Goal: Information Seeking & Learning: Learn about a topic

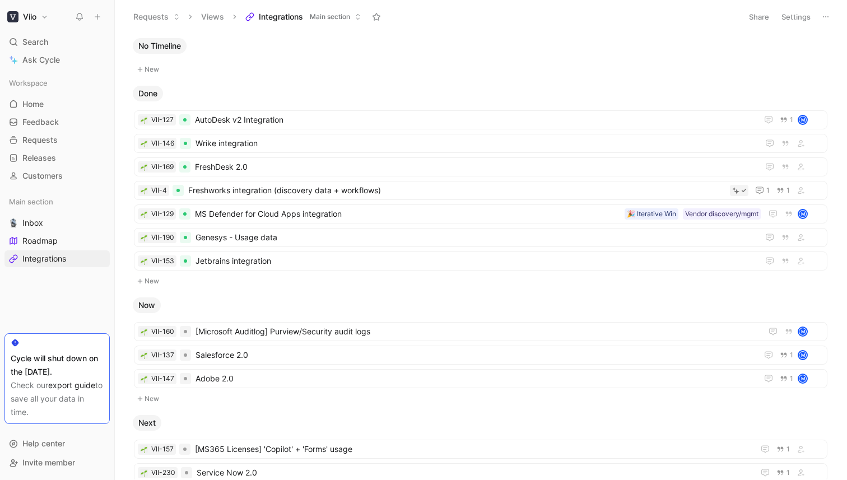
click at [282, 22] on span "Integrations" at bounding box center [281, 16] width 44 height 11
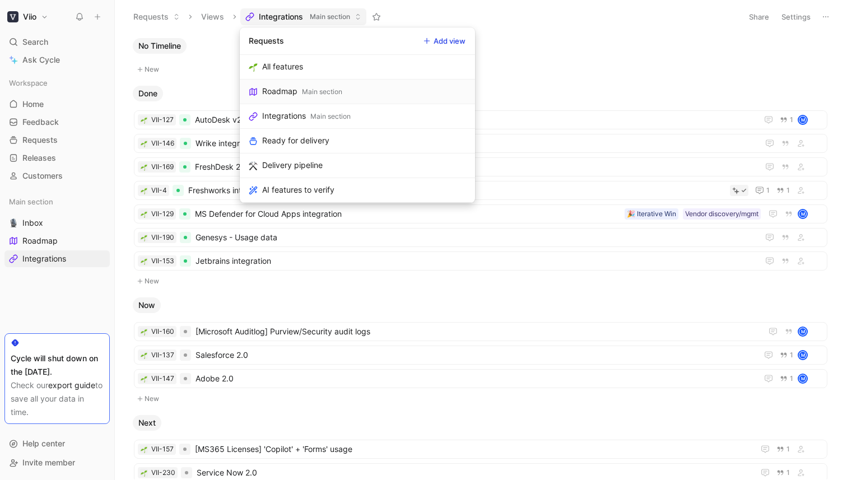
click at [288, 89] on div "Roadmap" at bounding box center [279, 91] width 35 height 13
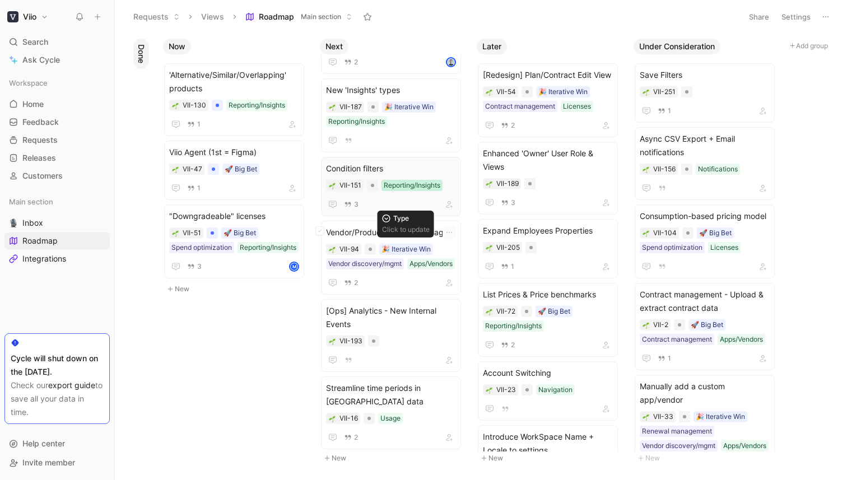
scroll to position [65, 0]
click at [437, 386] on span "Streamline time periods in [GEOGRAPHIC_DATA] data" at bounding box center [391, 393] width 130 height 27
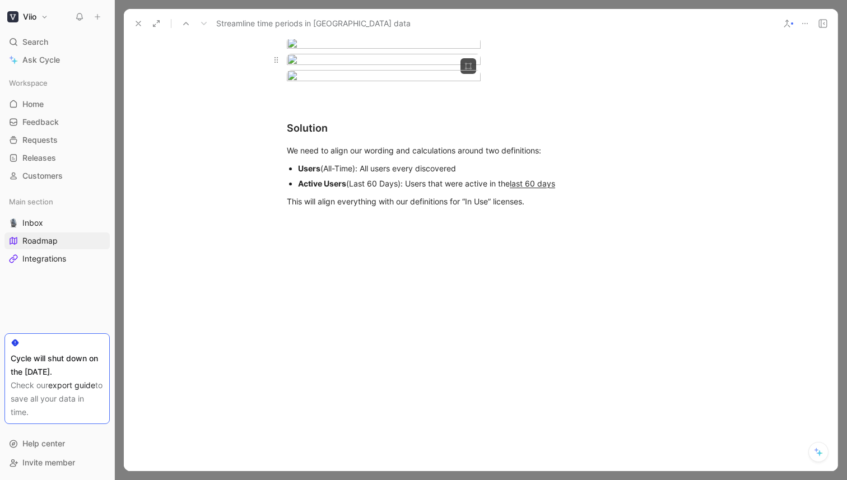
scroll to position [592, 0]
click at [137, 22] on icon at bounding box center [138, 23] width 9 height 9
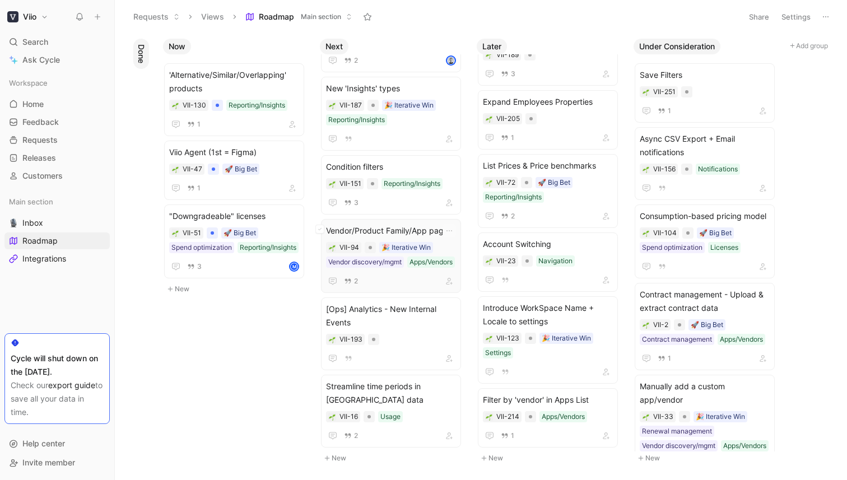
click at [436, 225] on span "Vendor/Product Family/App pages" at bounding box center [391, 230] width 130 height 13
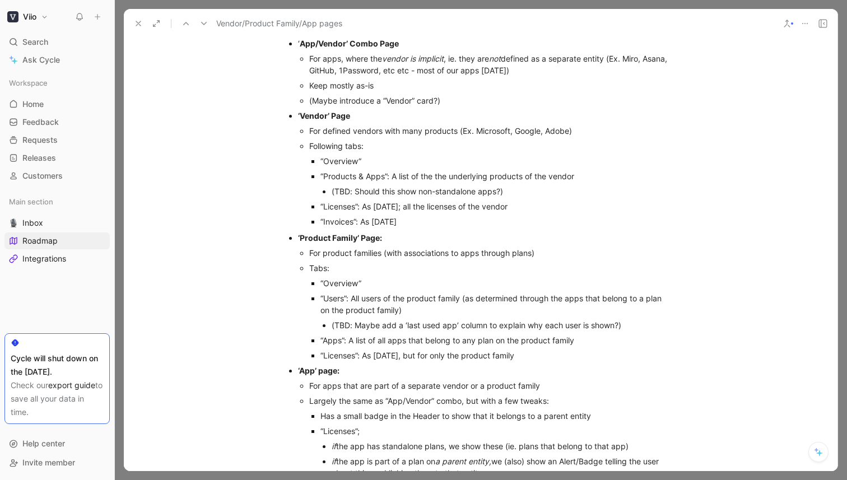
scroll to position [569, 0]
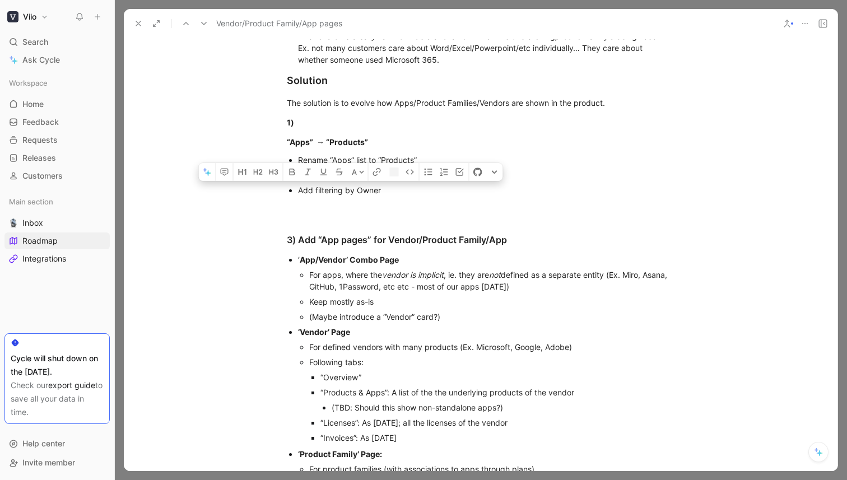
drag, startPoint x: 392, startPoint y: 189, endPoint x: 288, endPoint y: 191, distance: 104.3
click at [288, 191] on ul "Rename “Apps” list to “Products” Add Add filtering by Owner" at bounding box center [481, 174] width 430 height 45
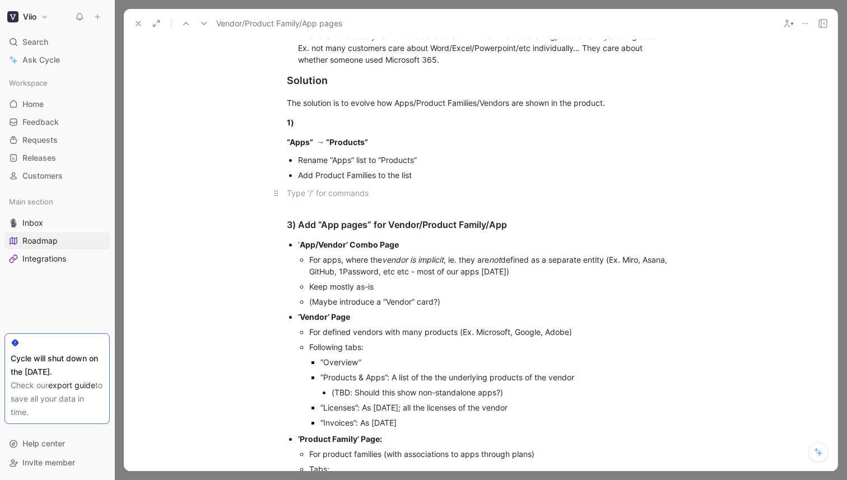
click at [384, 191] on div at bounding box center [481, 193] width 388 height 12
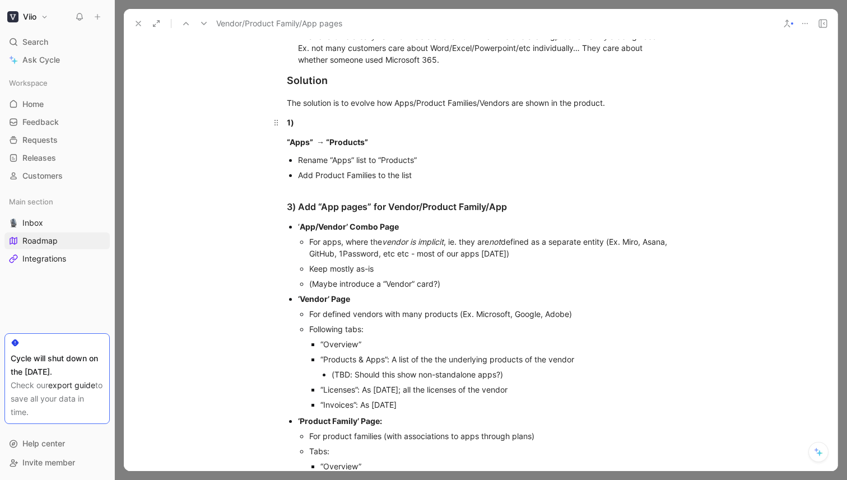
click at [351, 122] on div "1)" at bounding box center [481, 123] width 388 height 12
click at [293, 208] on div "3) Add “App pages” for Vendor/Product Family/App" at bounding box center [481, 206] width 388 height 13
click at [318, 125] on div "1)" at bounding box center [481, 123] width 388 height 12
click at [393, 211] on div "2) Add “App pages” for Vendor/Product Family/App" at bounding box center [481, 206] width 388 height 13
click at [137, 23] on use at bounding box center [138, 23] width 4 height 4
